Goal: Transaction & Acquisition: Purchase product/service

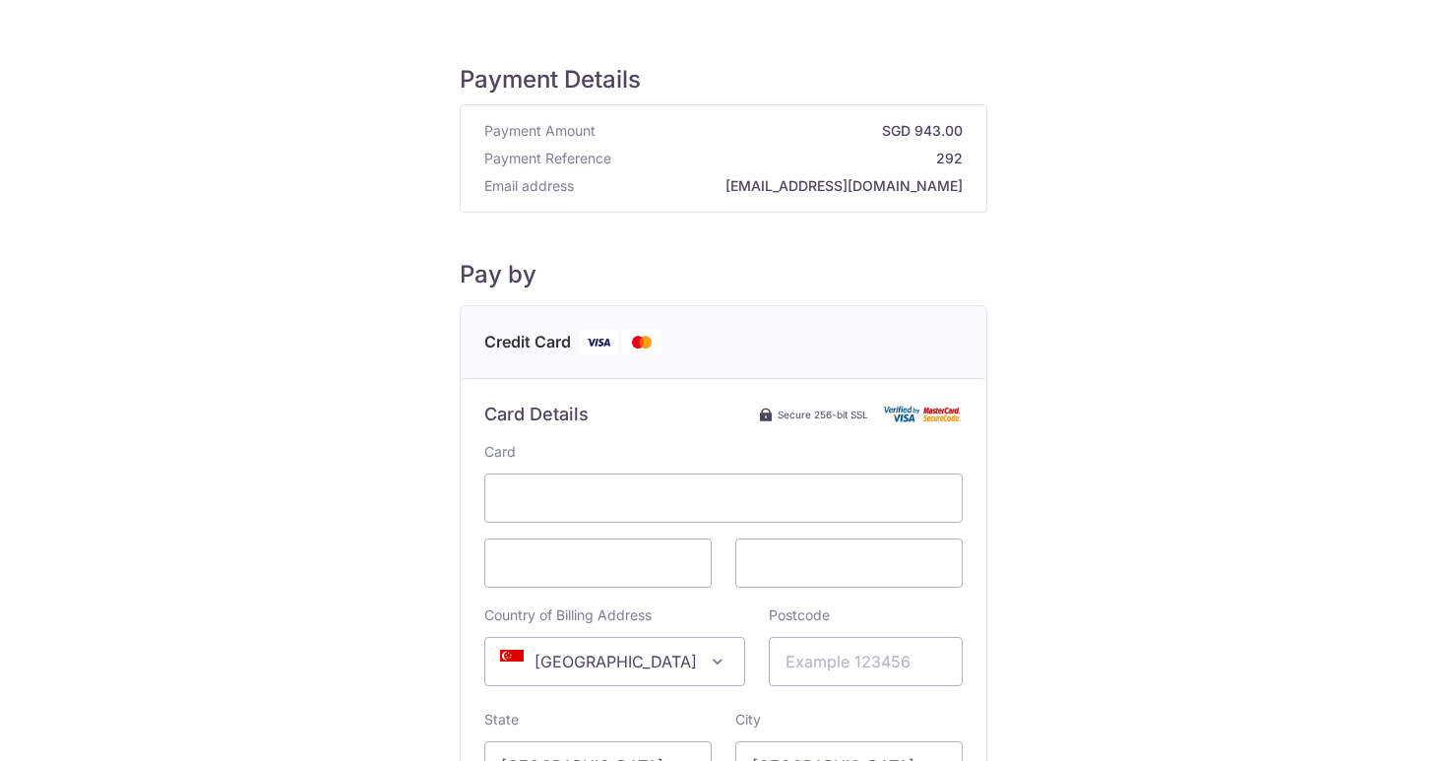
click at [396, 337] on div "Payment Details Payment Amount SGD 943.00 Payment Reference 292 Email address […" at bounding box center [723, 550] width 1352 height 1039
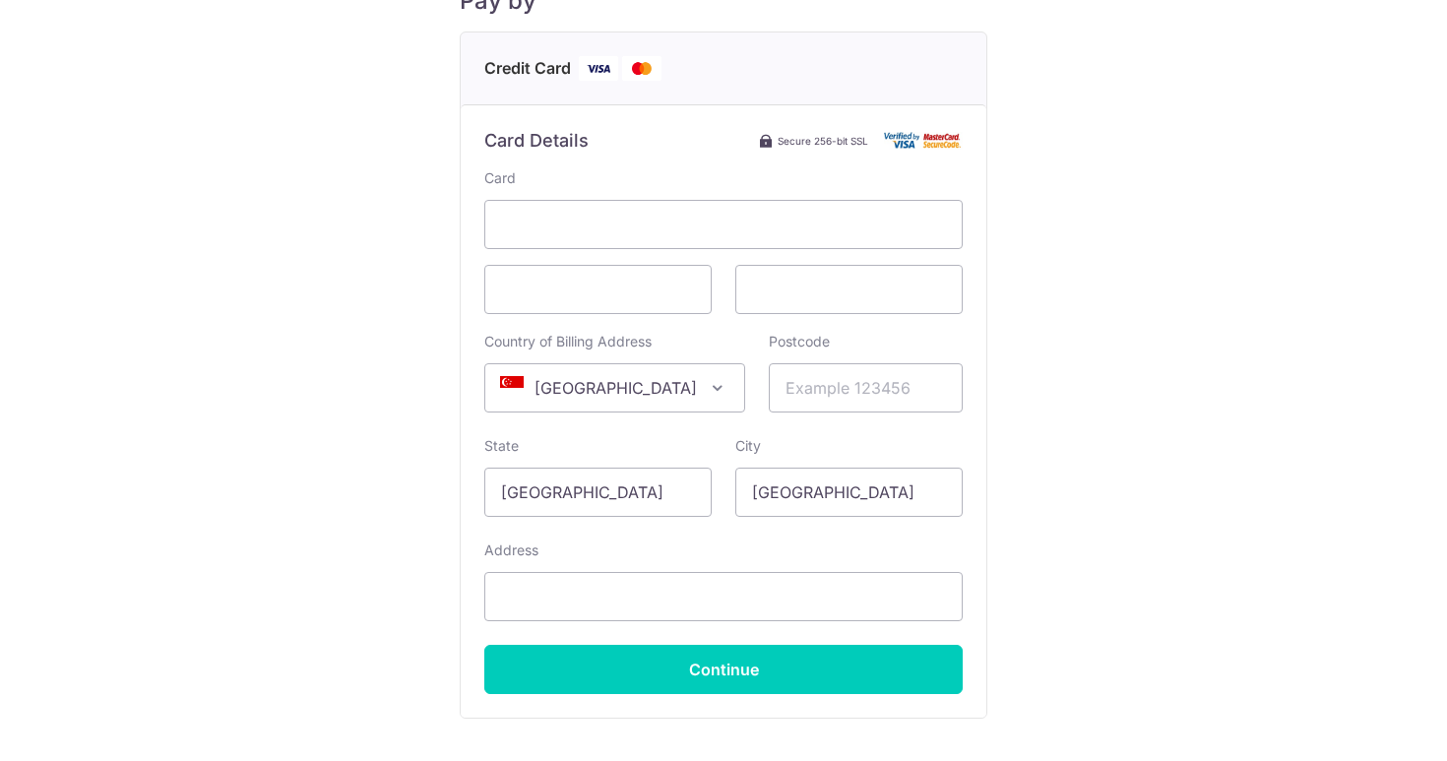
scroll to position [280, 0]
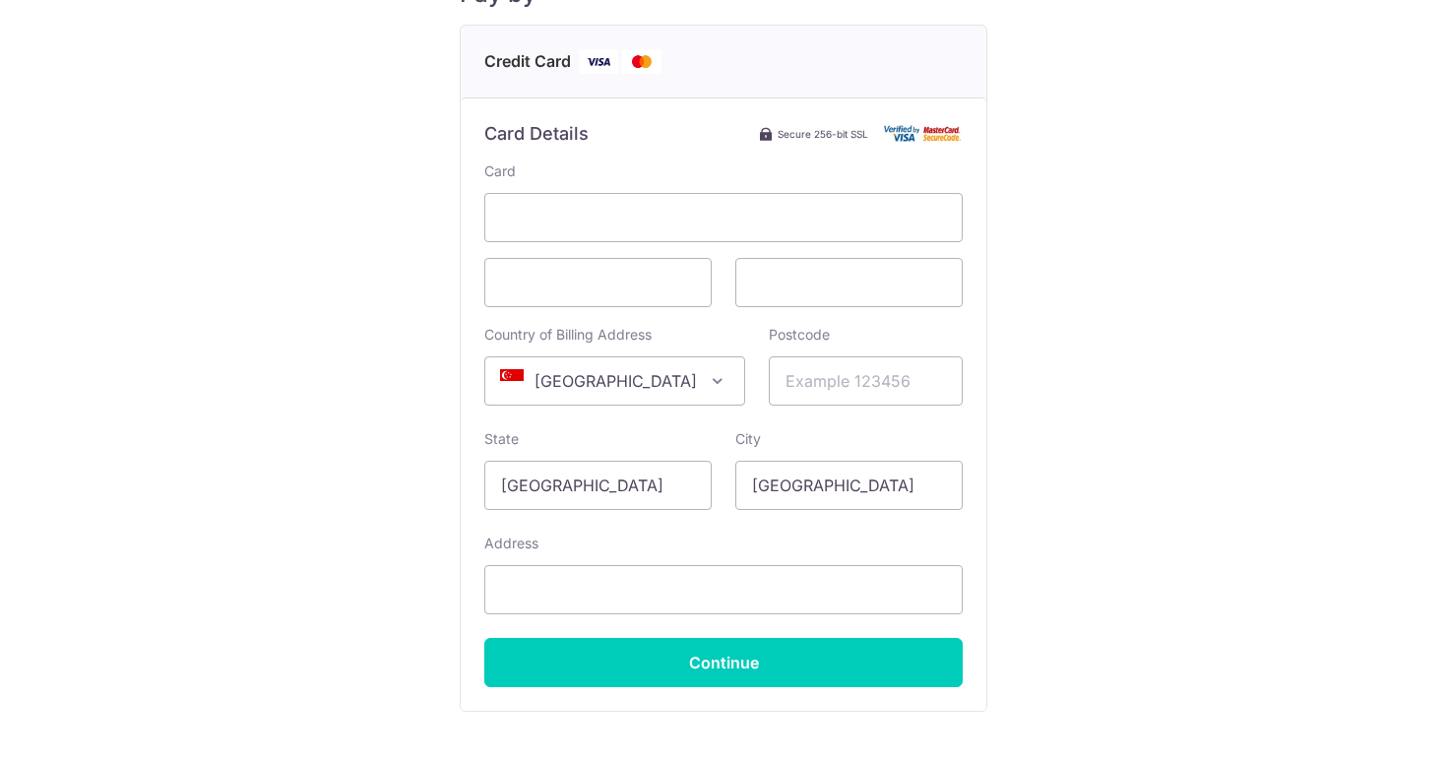
click at [1133, 434] on div "Payment Details Payment Amount SGD 943.00 Payment Reference 292 Email address […" at bounding box center [723, 270] width 1352 height 1039
click at [840, 384] on input "Postcode" at bounding box center [866, 380] width 194 height 49
click at [1041, 320] on div "Payment Details Payment Amount SGD 943.00 Payment Reference 292 Email address […" at bounding box center [723, 270] width 1352 height 1039
click at [876, 368] on input "Postcode" at bounding box center [866, 380] width 194 height 49
type input "018979"
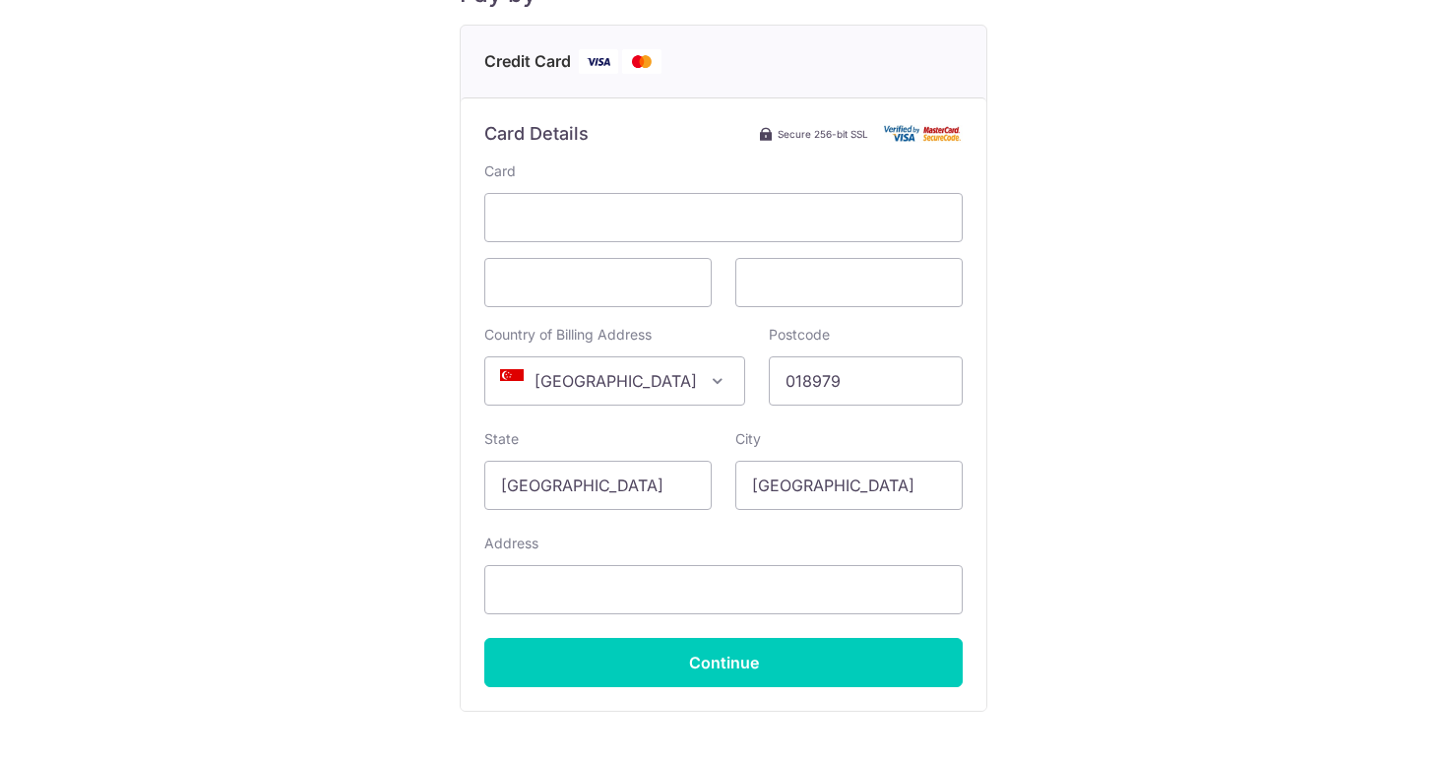
click at [1225, 438] on div "Payment Details Payment Amount SGD 943.00 Payment Reference 292 Email address […" at bounding box center [723, 270] width 1352 height 1039
click at [619, 609] on input "Address" at bounding box center [723, 589] width 478 height 49
type input "[STREET_ADDRESS] MARINA ONE RESIDENCES"
click at [1076, 547] on div "Payment Details Payment Amount SGD 943.00 Payment Reference 292 Email address […" at bounding box center [723, 270] width 1352 height 1039
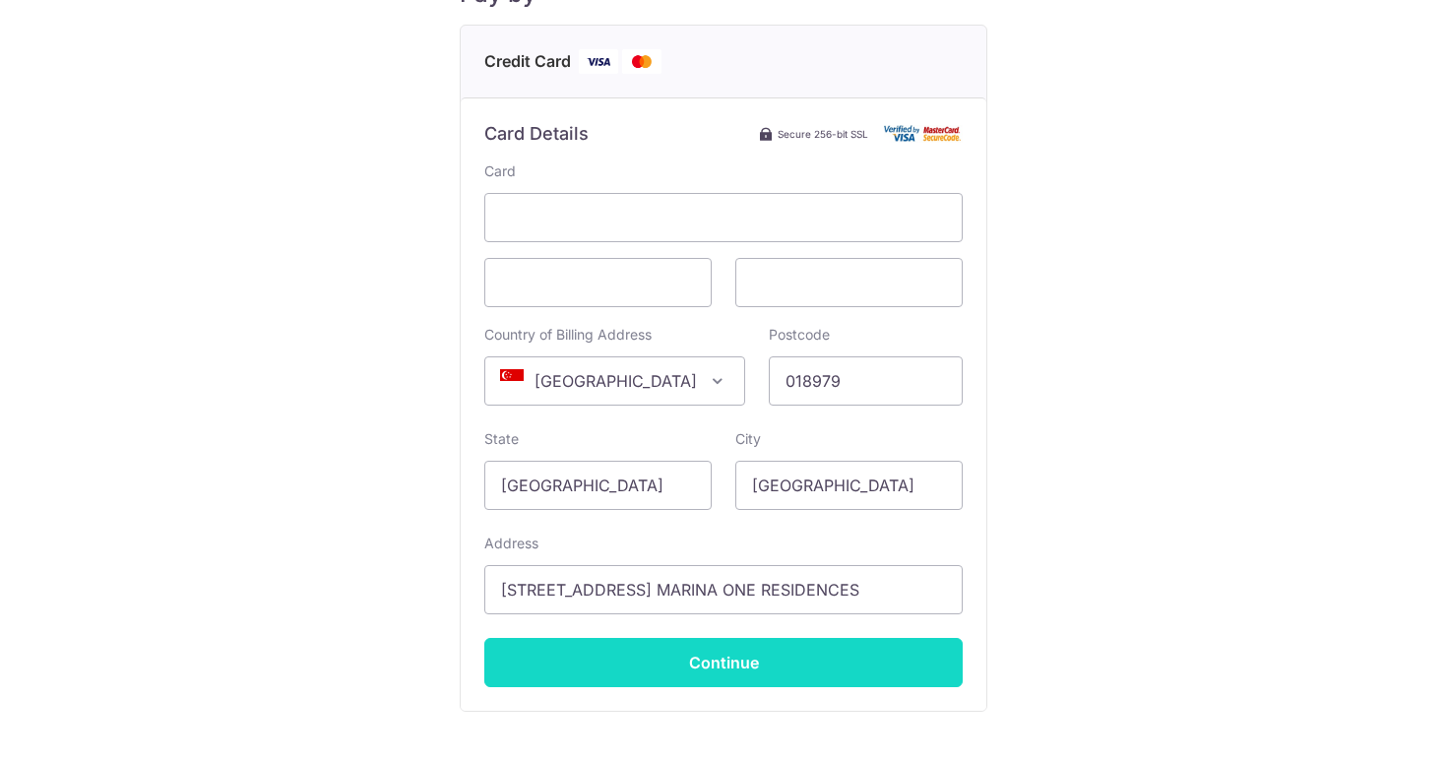
click at [684, 671] on input "Continue" at bounding box center [723, 662] width 478 height 49
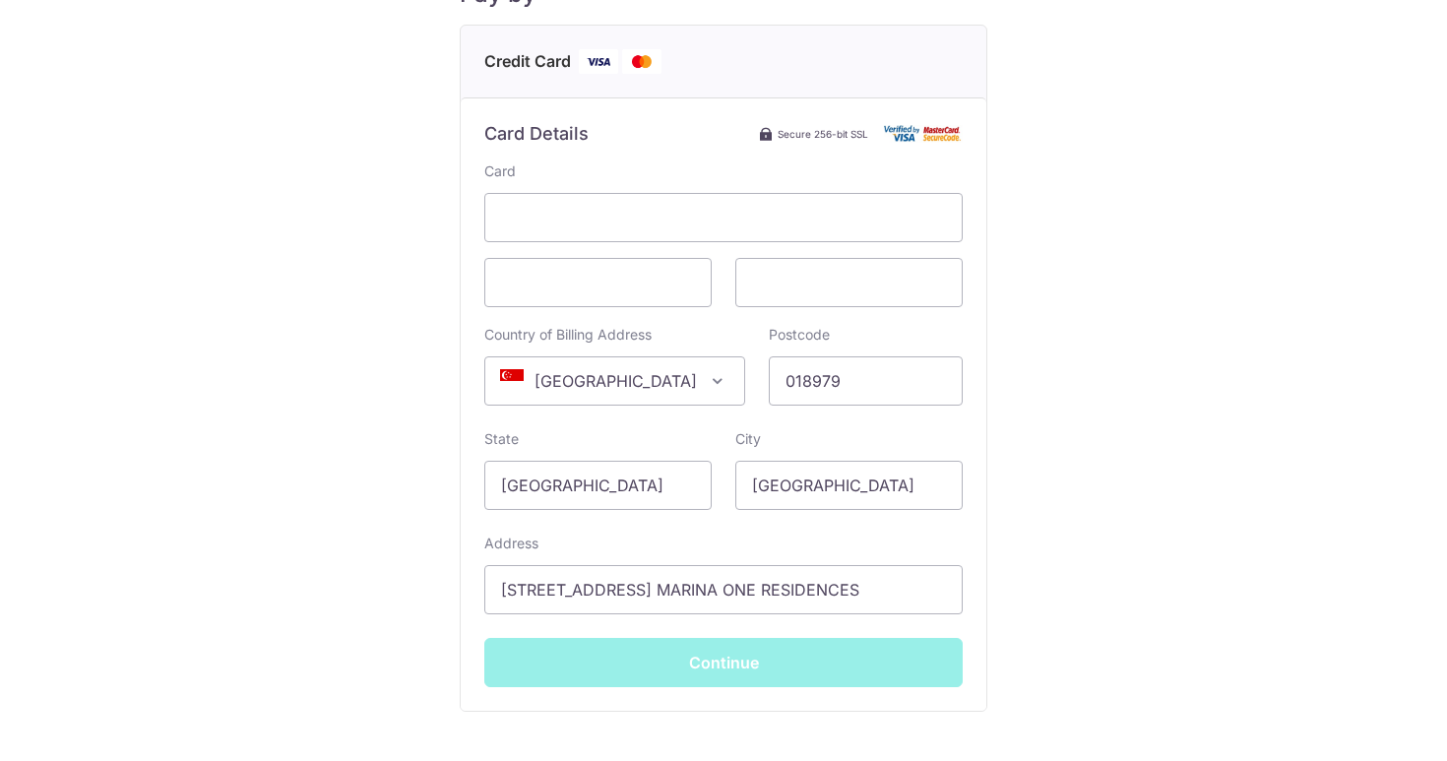
scroll to position [0, 0]
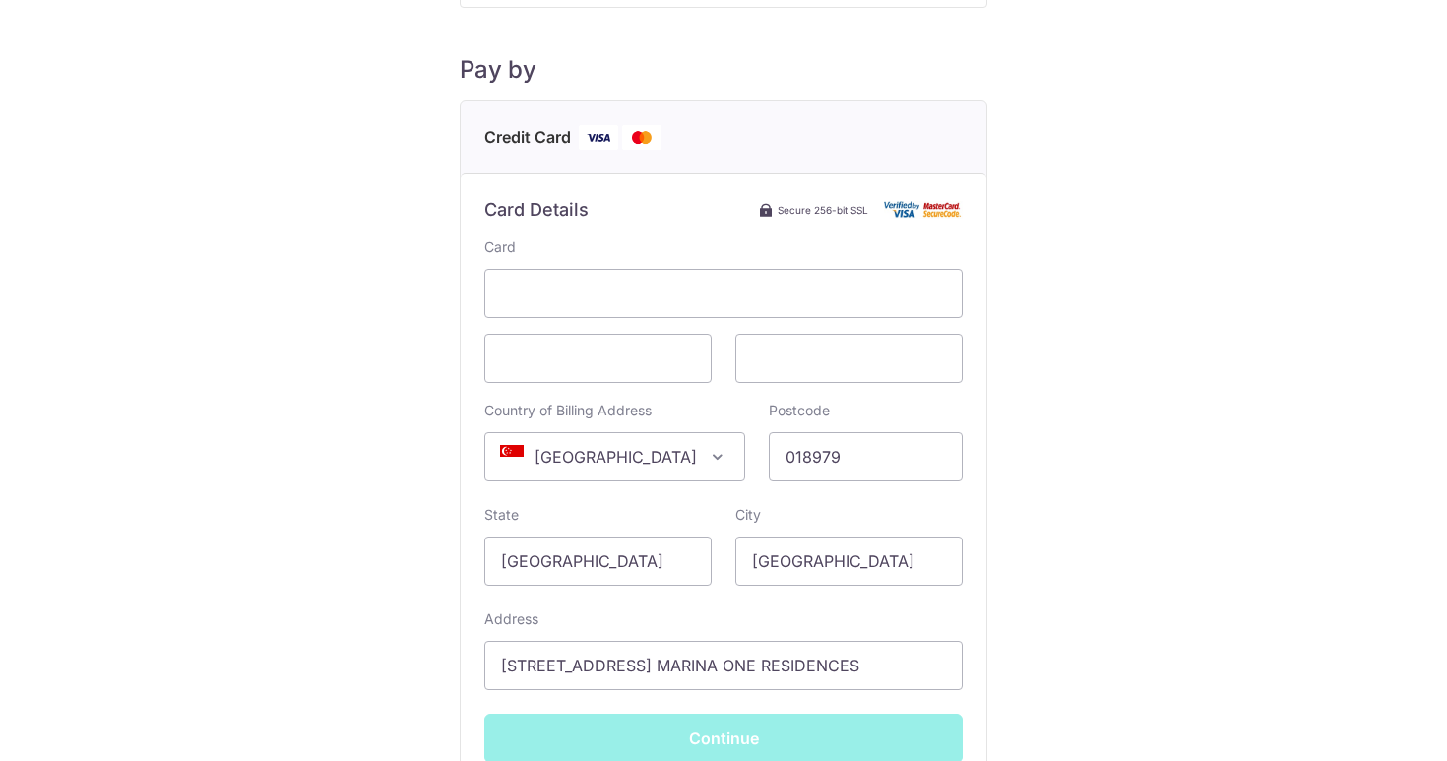
type input "**** 3579"
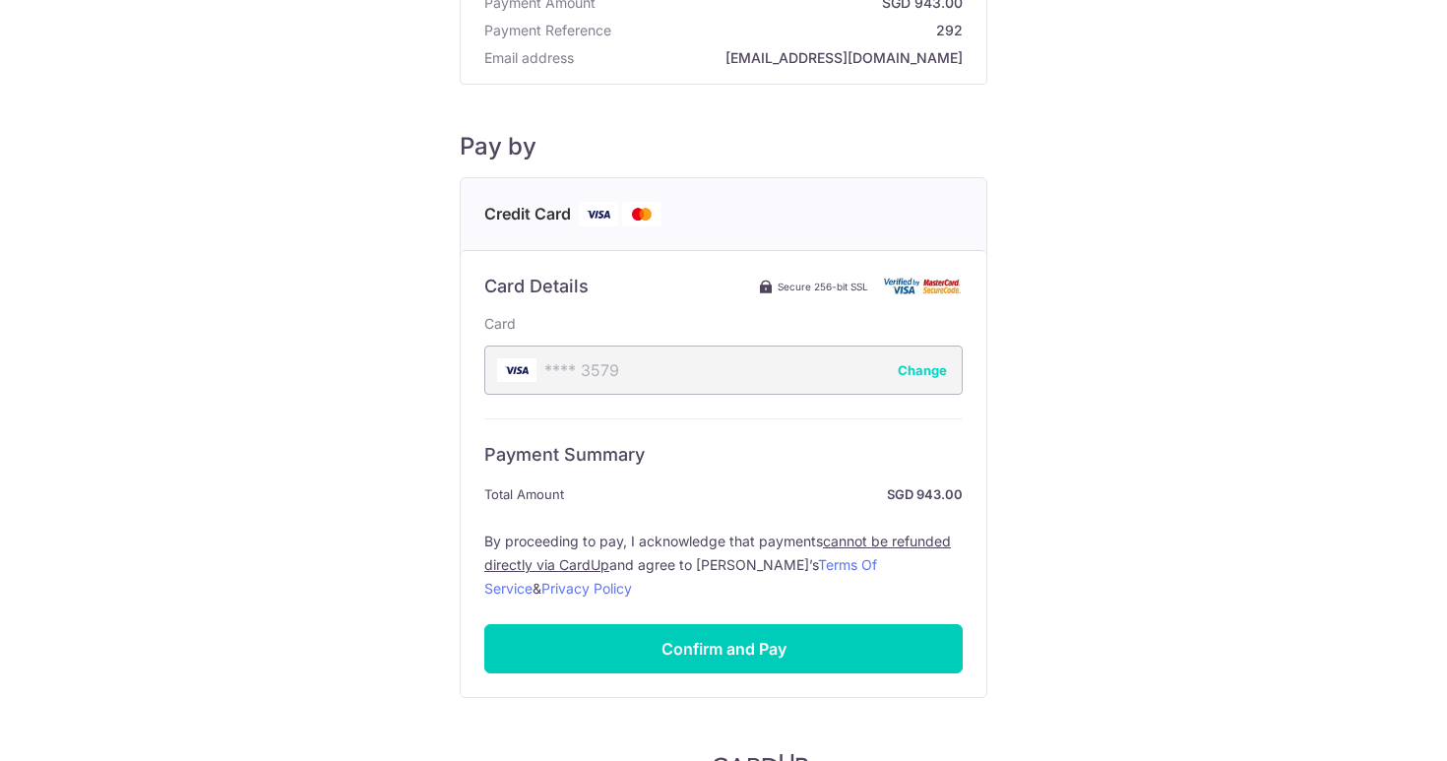
scroll to position [146, 0]
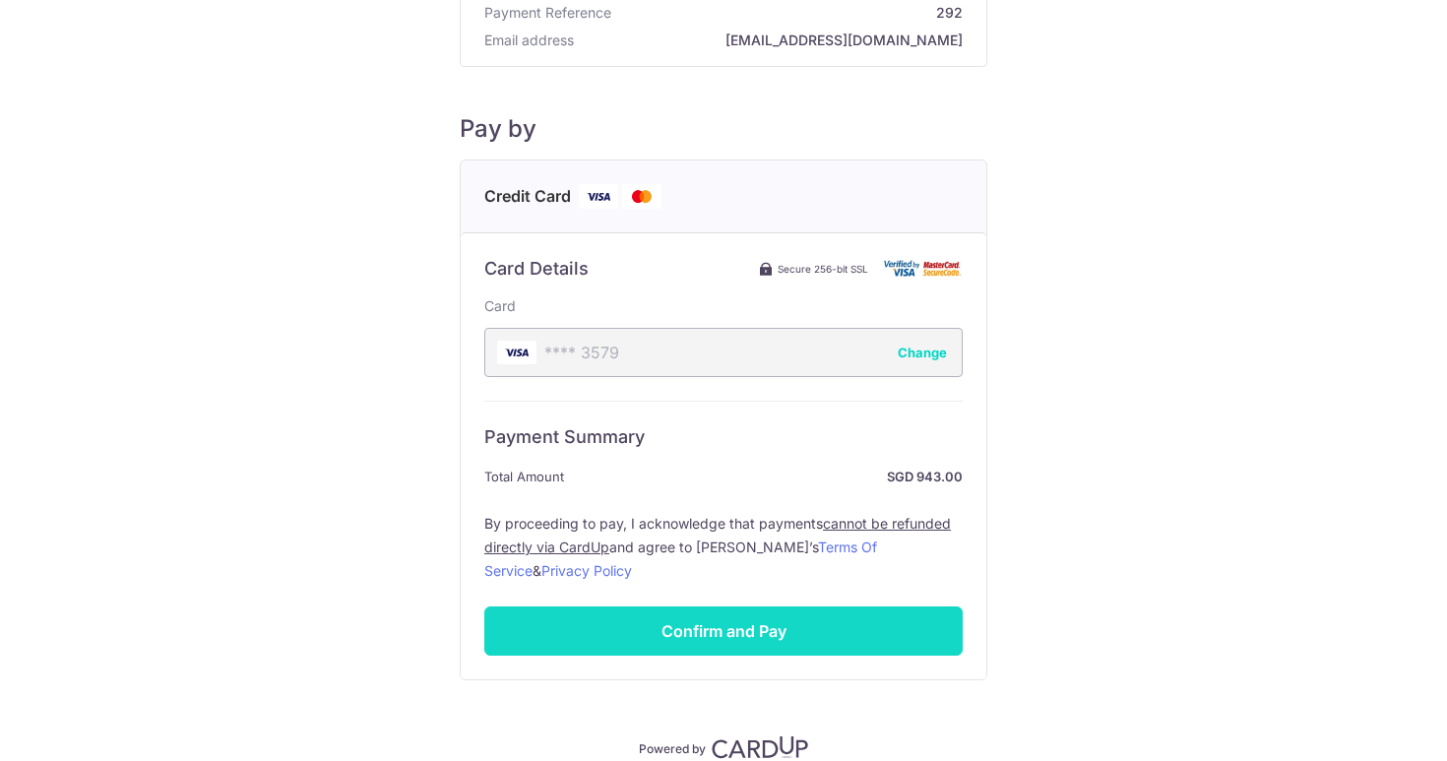
click at [762, 641] on input "Confirm and Pay" at bounding box center [723, 630] width 478 height 49
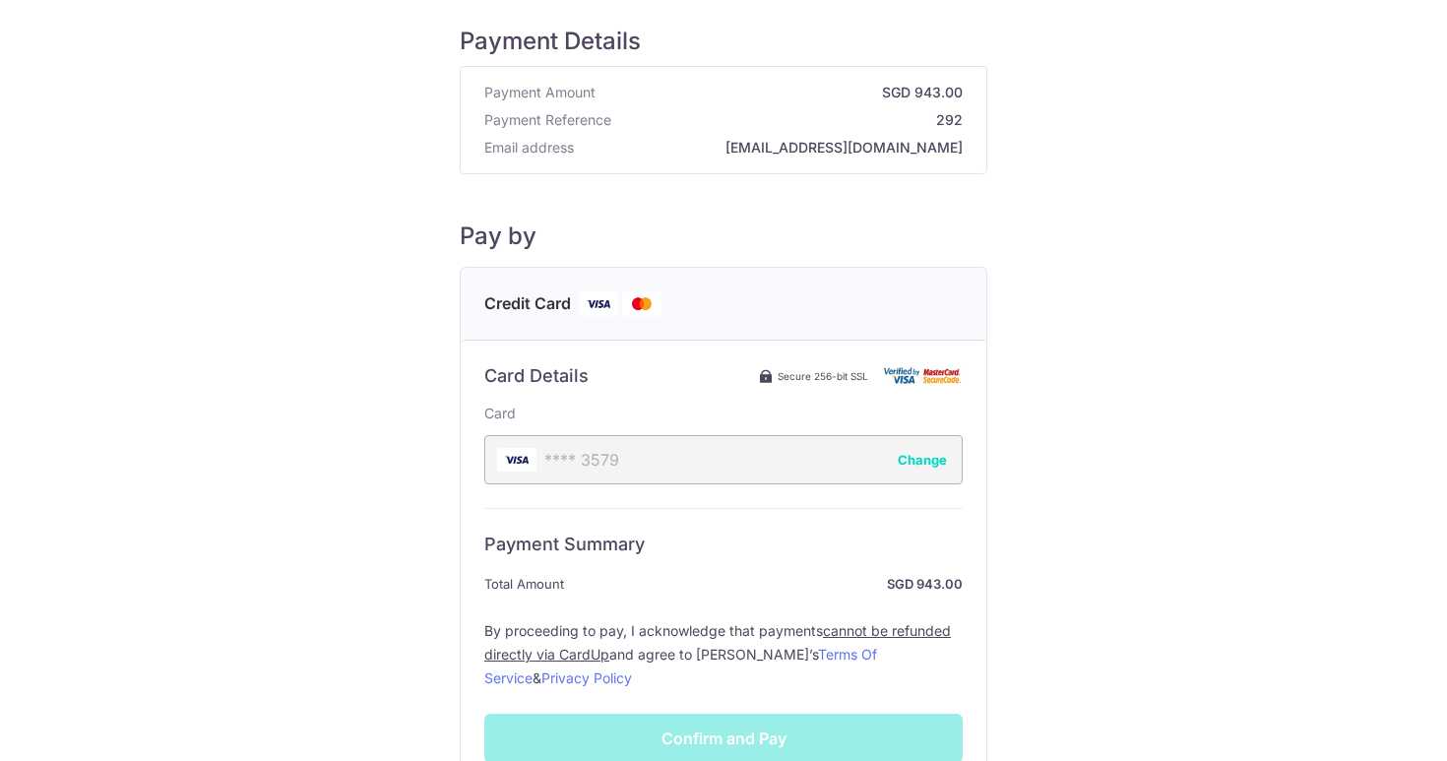
scroll to position [0, 0]
